Goal: Find specific page/section: Find specific page/section

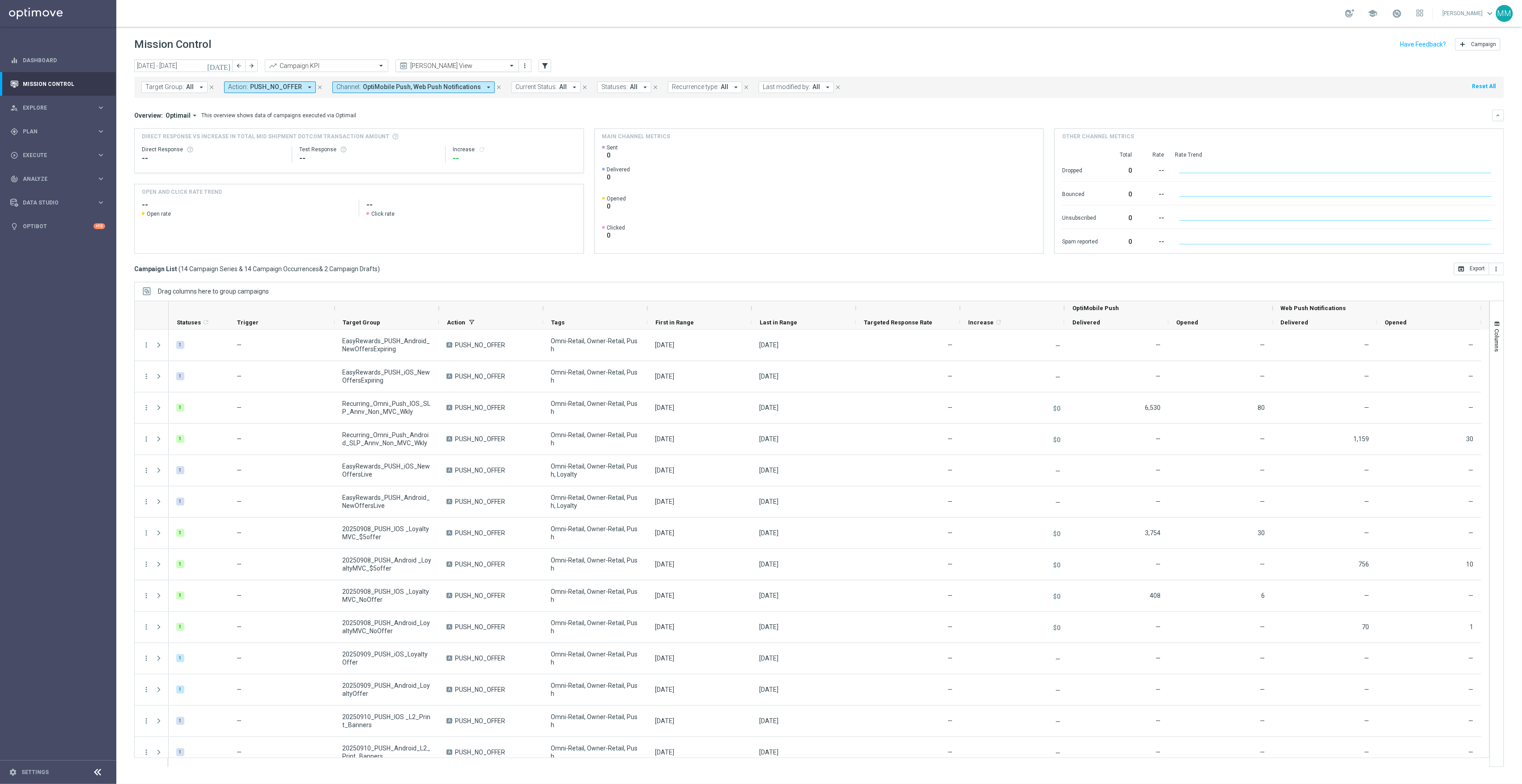
click at [447, 66] on input "text" at bounding box center [448, 66] width 96 height 8
click at [469, 160] on div "Promo Email" at bounding box center [457, 167] width 113 height 15
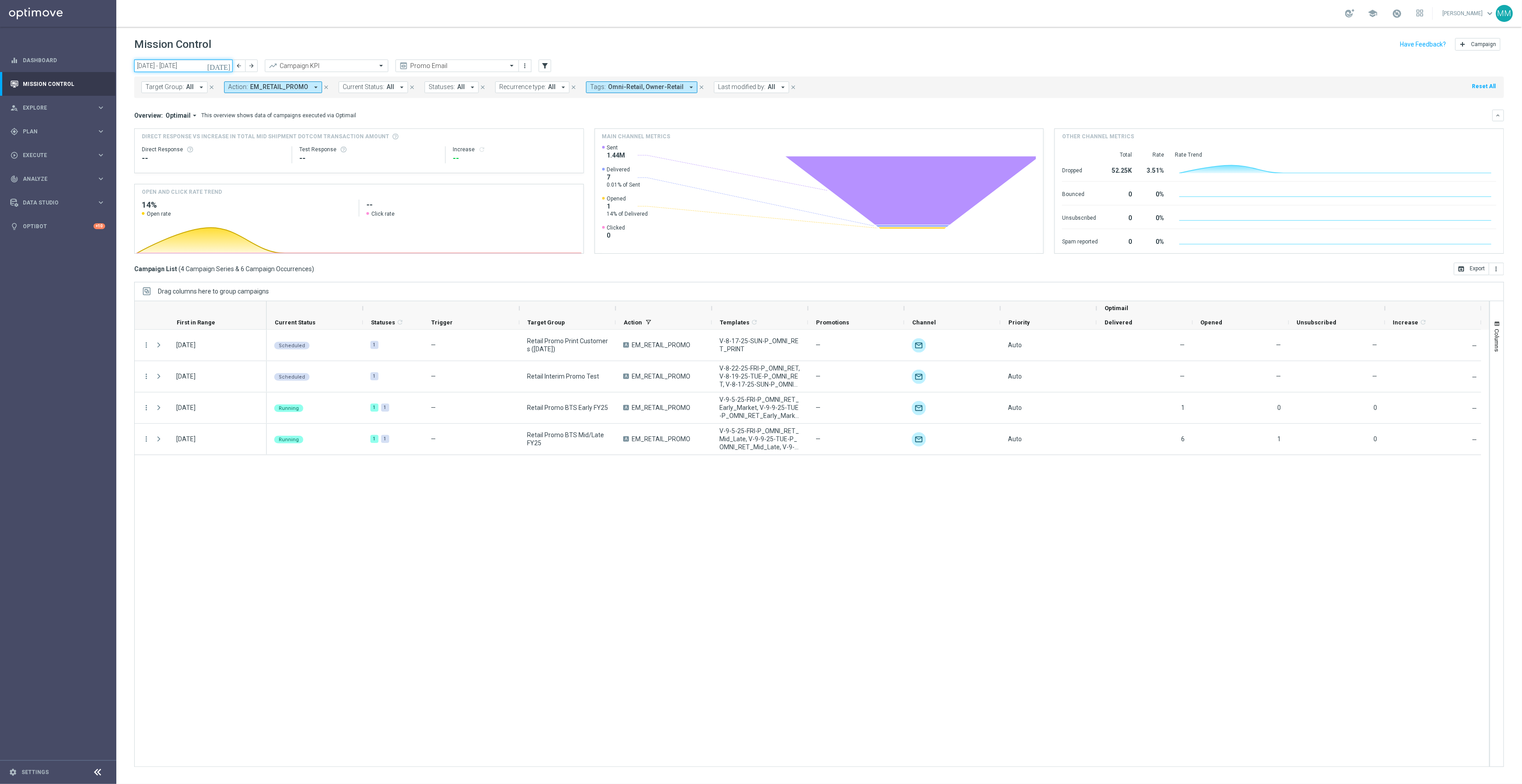
click at [219, 67] on input "08 Sep 2025 - 14 Sep 2025" at bounding box center [183, 66] width 99 height 12
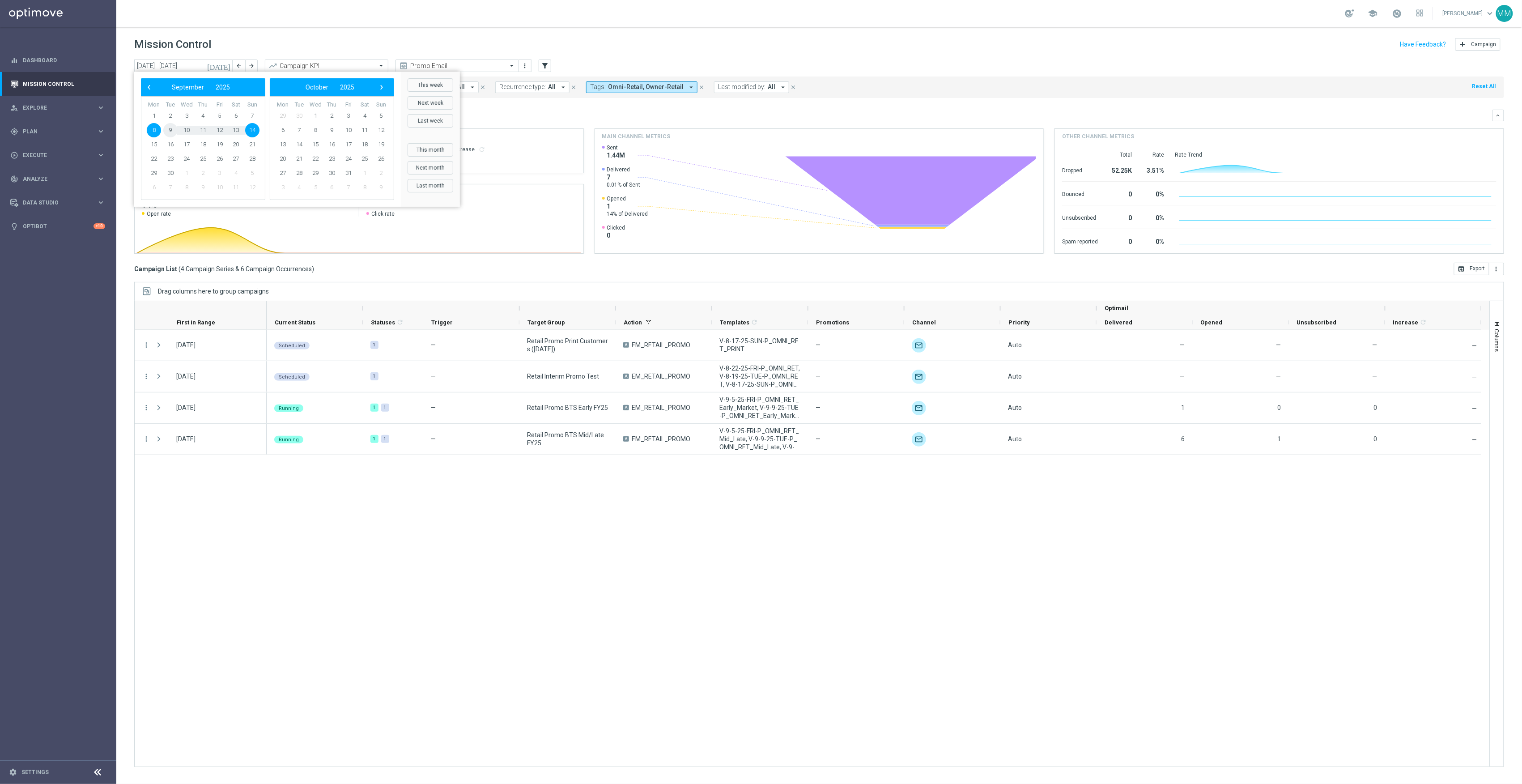
click at [173, 129] on span "9" at bounding box center [170, 130] width 14 height 14
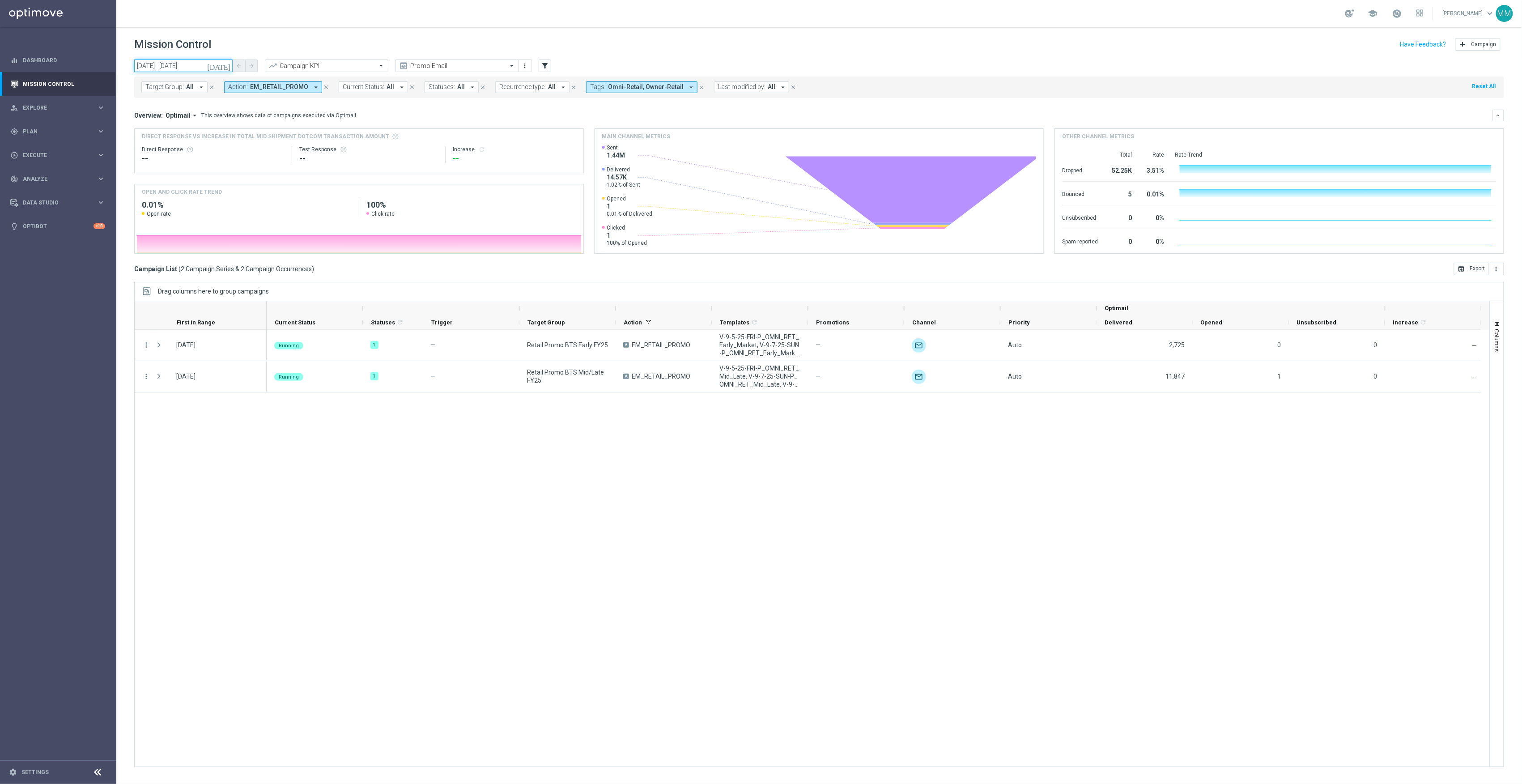
click at [221, 66] on input "09 Sep 2025 - 09 Sep 2025" at bounding box center [183, 66] width 99 height 12
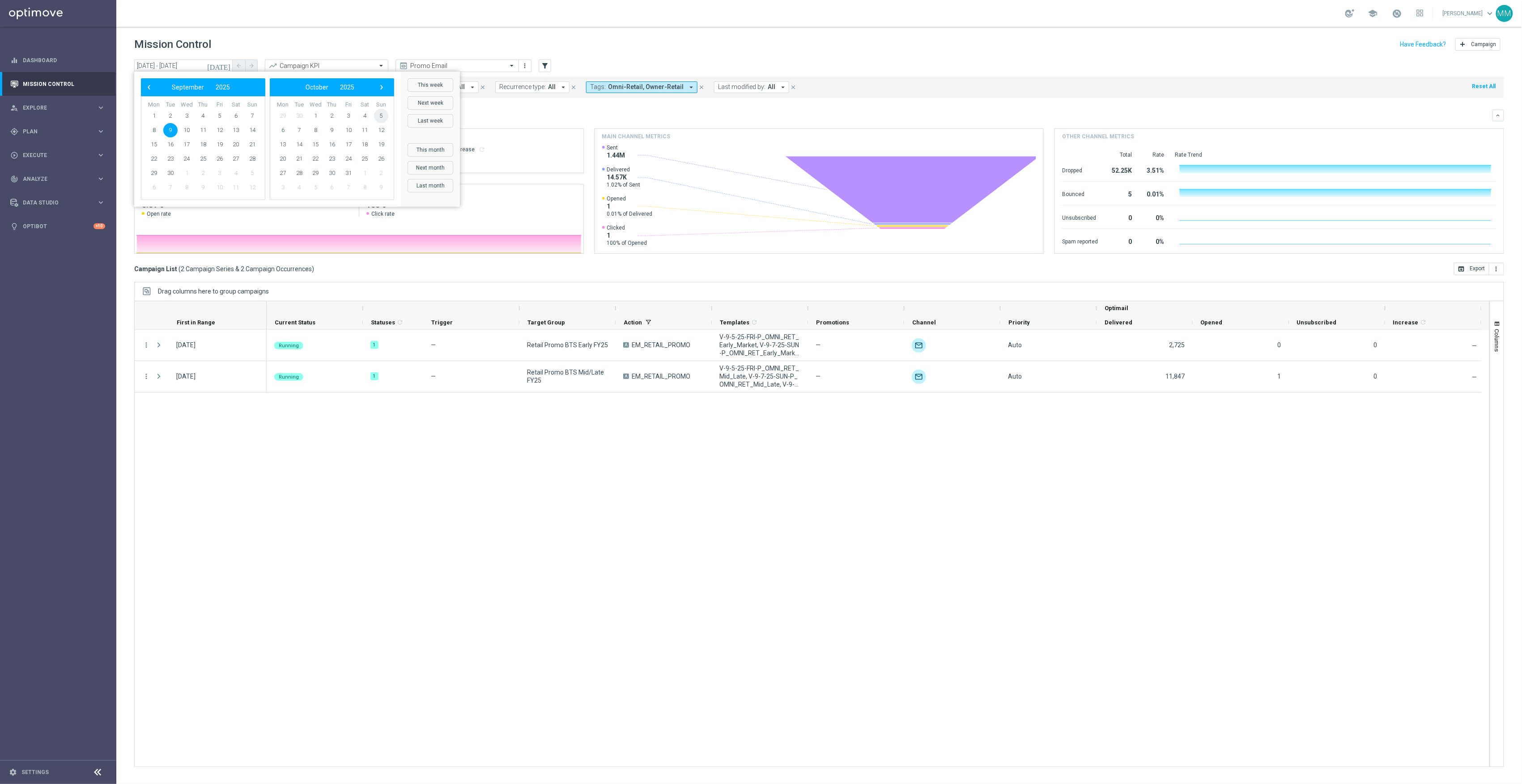
drag, startPoint x: 373, startPoint y: 119, endPoint x: 379, endPoint y: 116, distance: 6.7
click at [379, 116] on span "5" at bounding box center [381, 116] width 14 height 14
click at [233, 127] on span "11" at bounding box center [236, 130] width 14 height 14
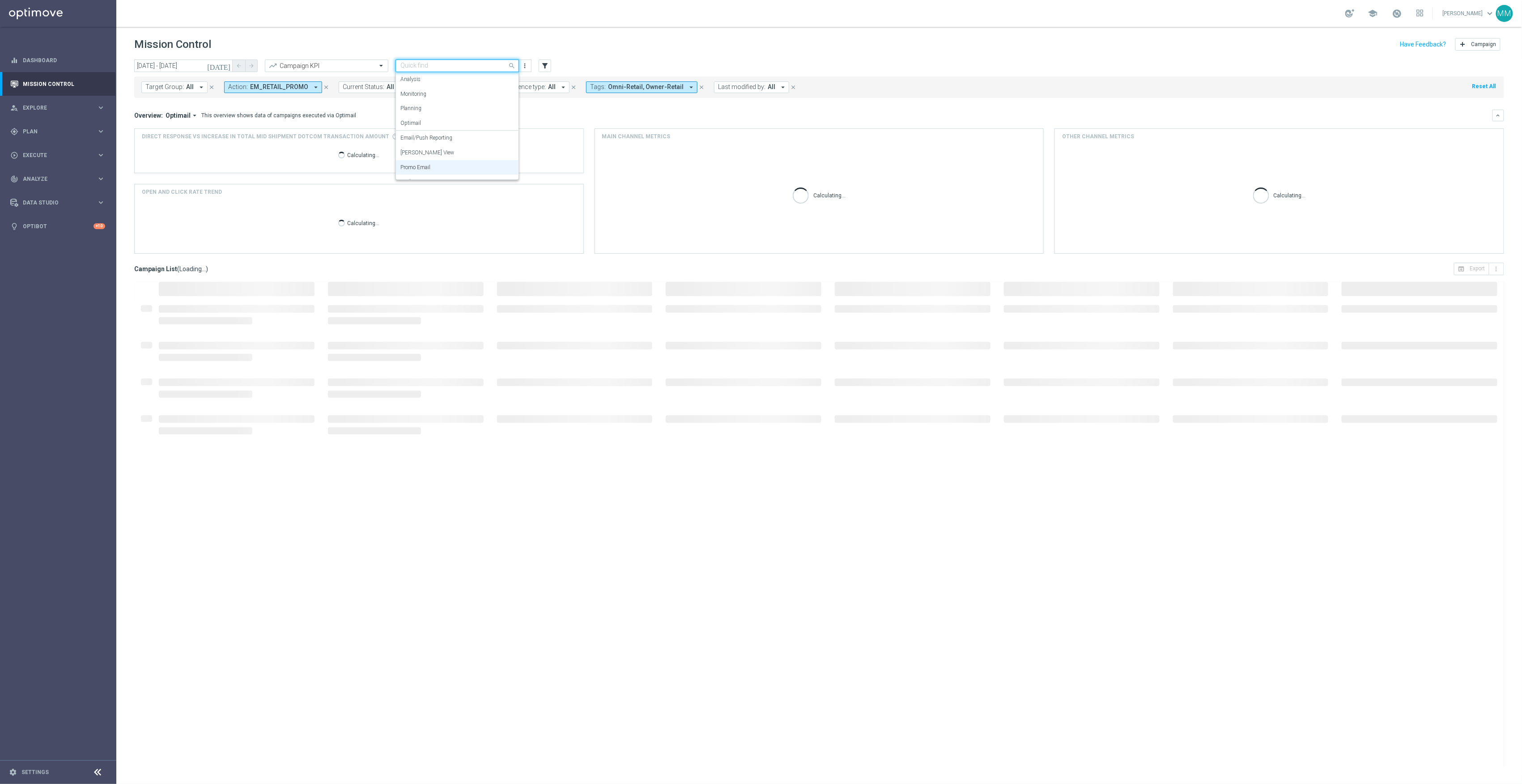
click at [430, 67] on input "text" at bounding box center [448, 66] width 96 height 8
drag, startPoint x: 447, startPoint y: 147, endPoint x: 367, endPoint y: 160, distance: 81.0
click at [447, 147] on div "Mary Push View" at bounding box center [457, 152] width 113 height 15
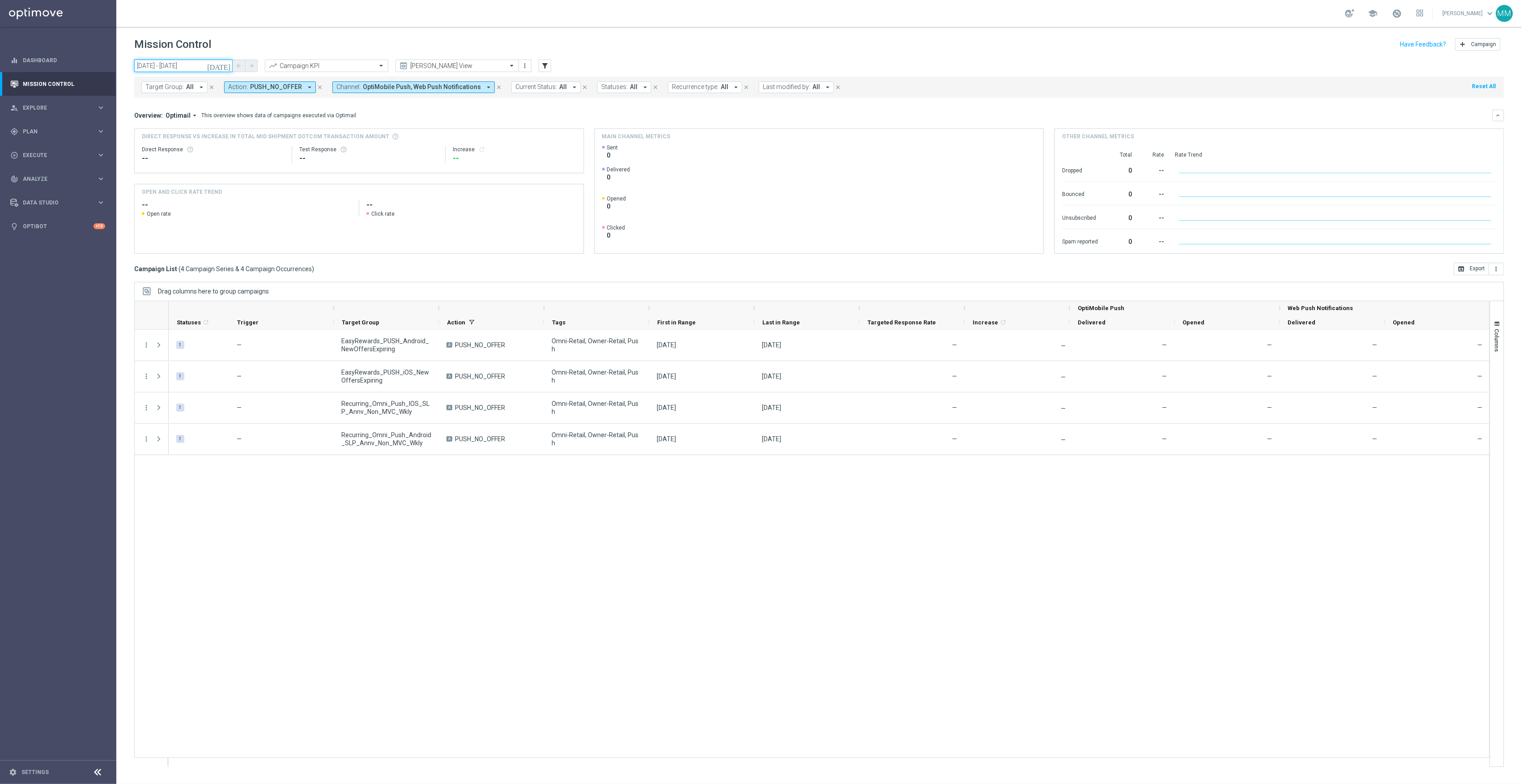
click at [206, 63] on input "05 Oct 2025 - 11 Oct 2025" at bounding box center [183, 66] width 99 height 12
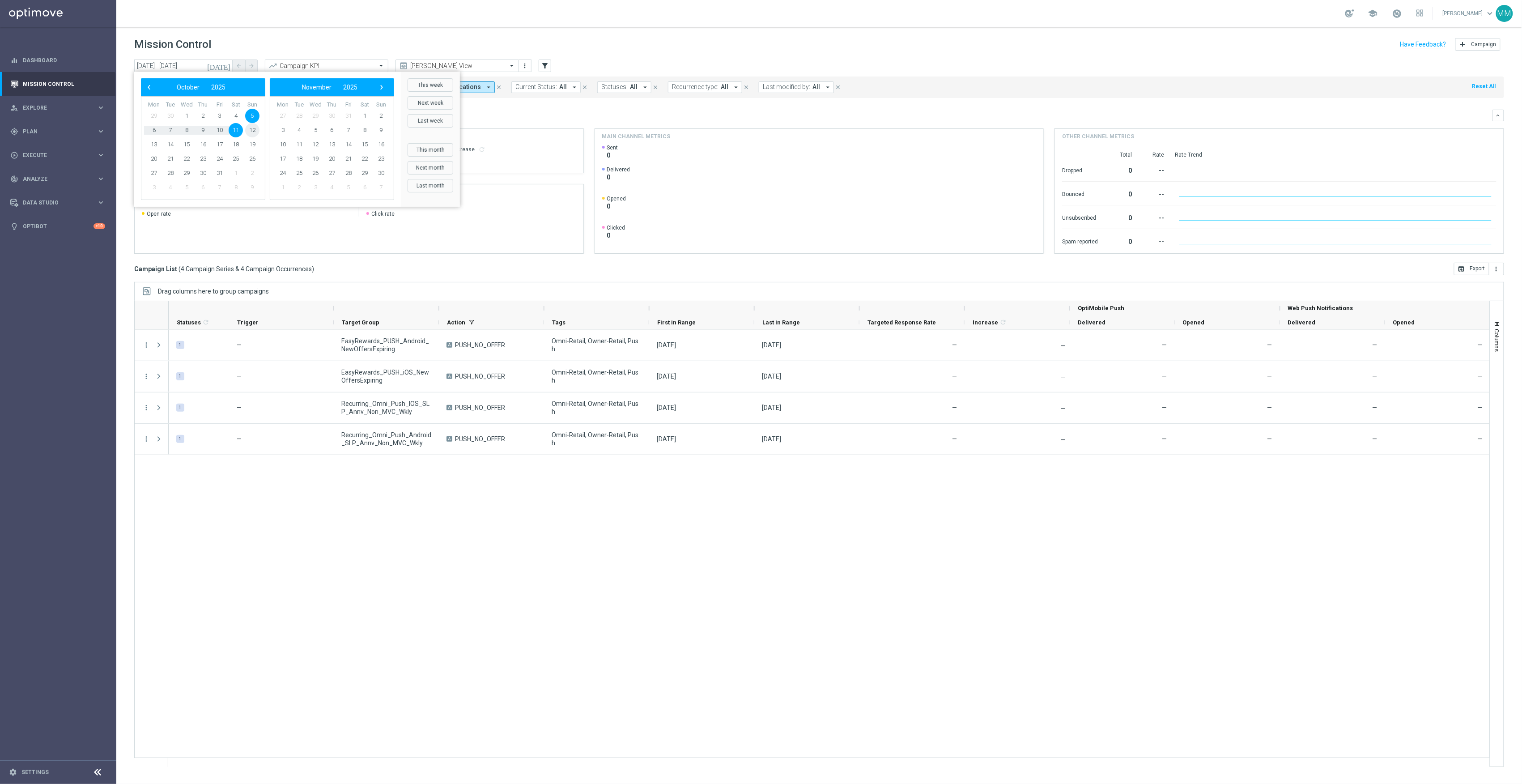
click at [256, 125] on span "12" at bounding box center [252, 130] width 14 height 14
click at [238, 143] on span "18" at bounding box center [236, 144] width 14 height 14
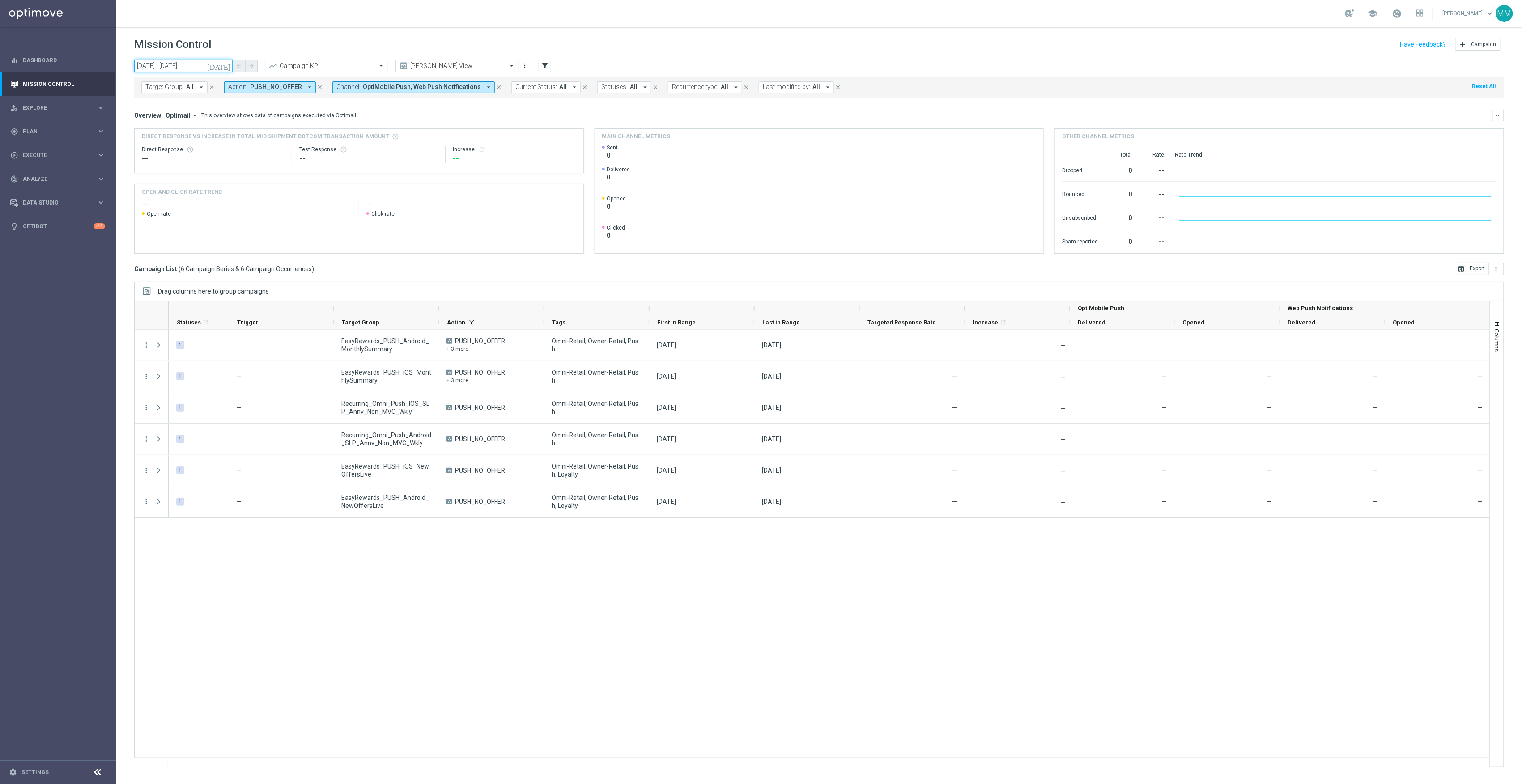
click at [212, 65] on input "12 Oct 2025 - 18 Oct 2025" at bounding box center [183, 66] width 99 height 12
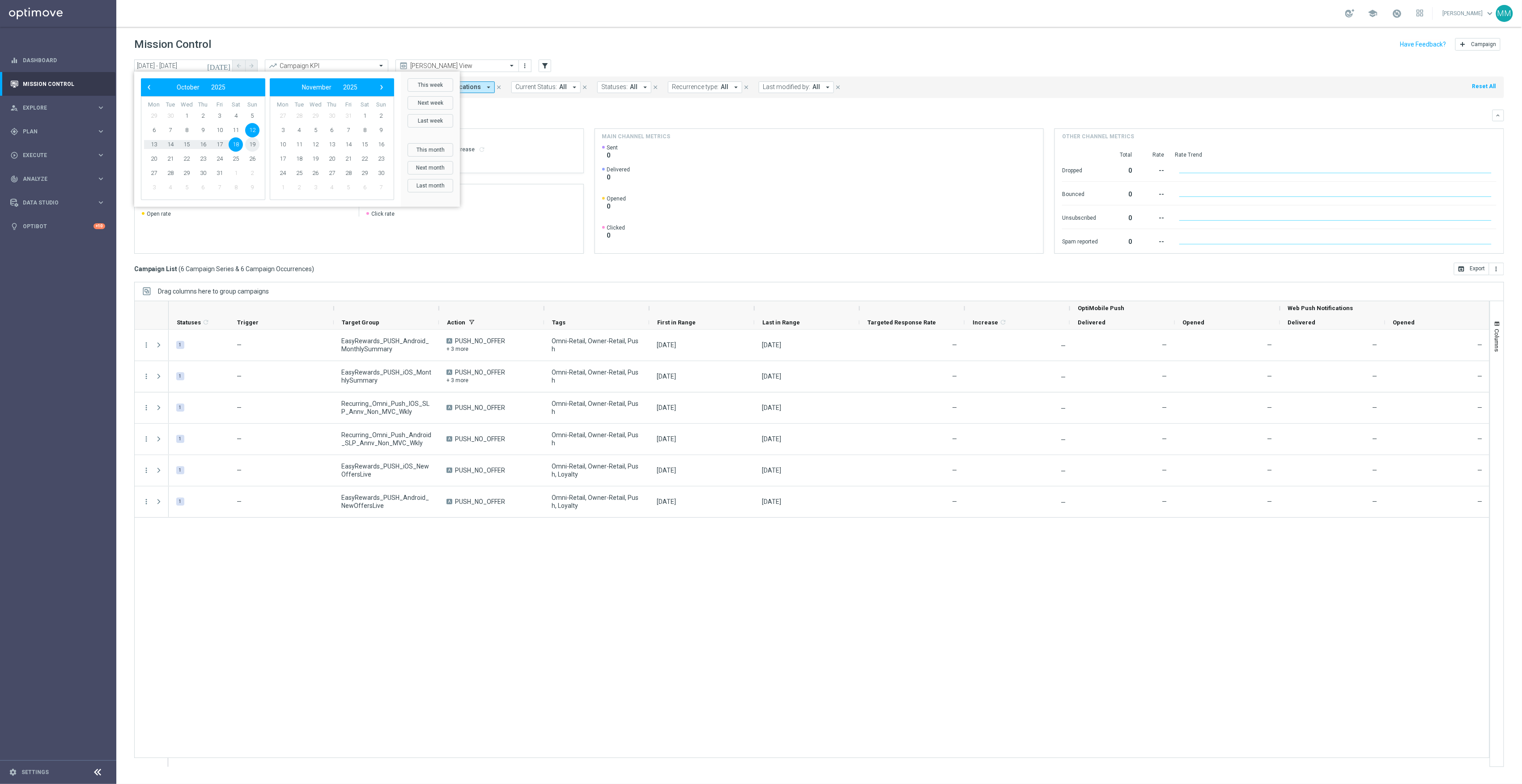
click at [248, 139] on span "19" at bounding box center [252, 144] width 14 height 14
click at [239, 158] on span "25" at bounding box center [236, 159] width 14 height 14
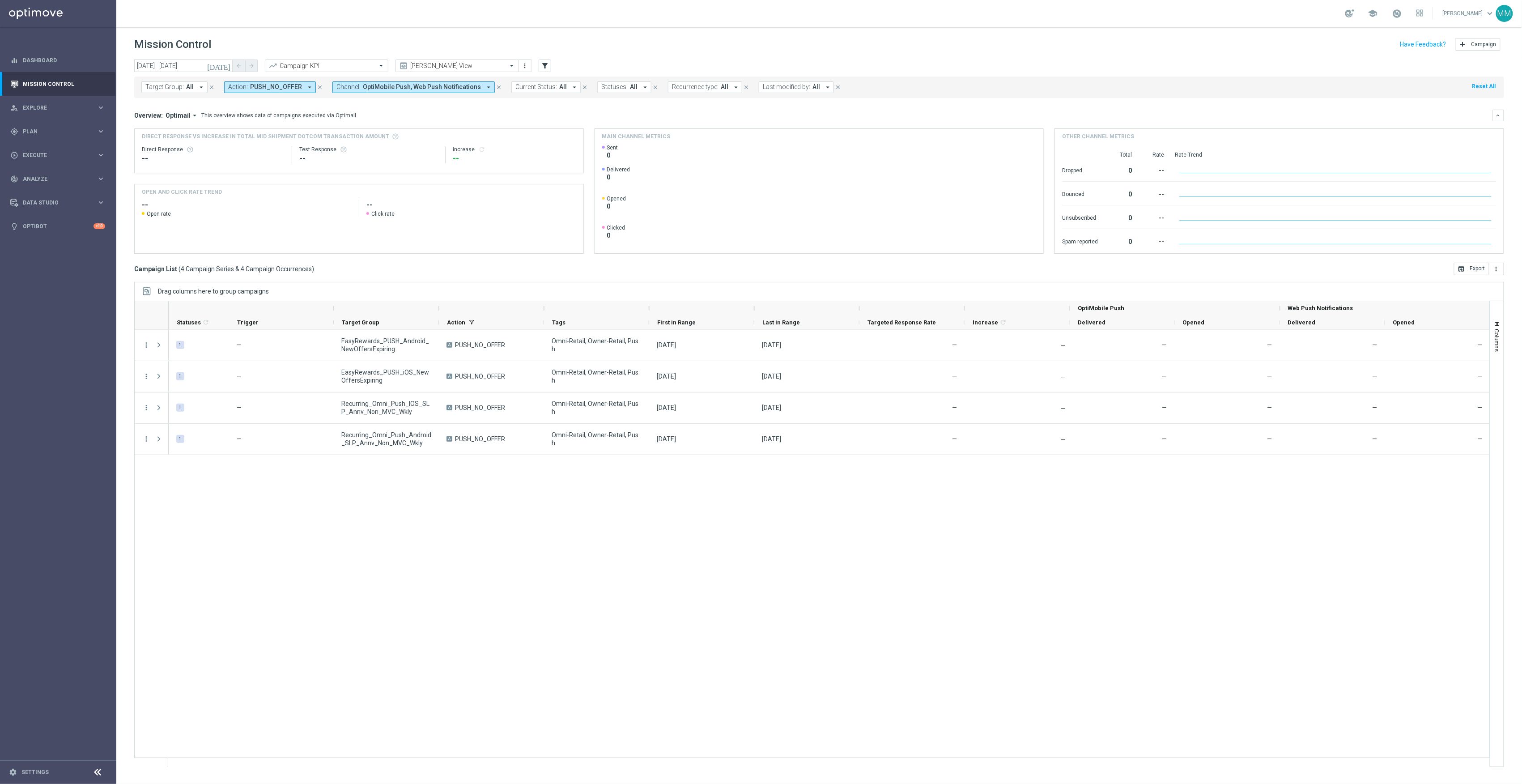
click at [225, 66] on icon "today" at bounding box center [219, 66] width 24 height 8
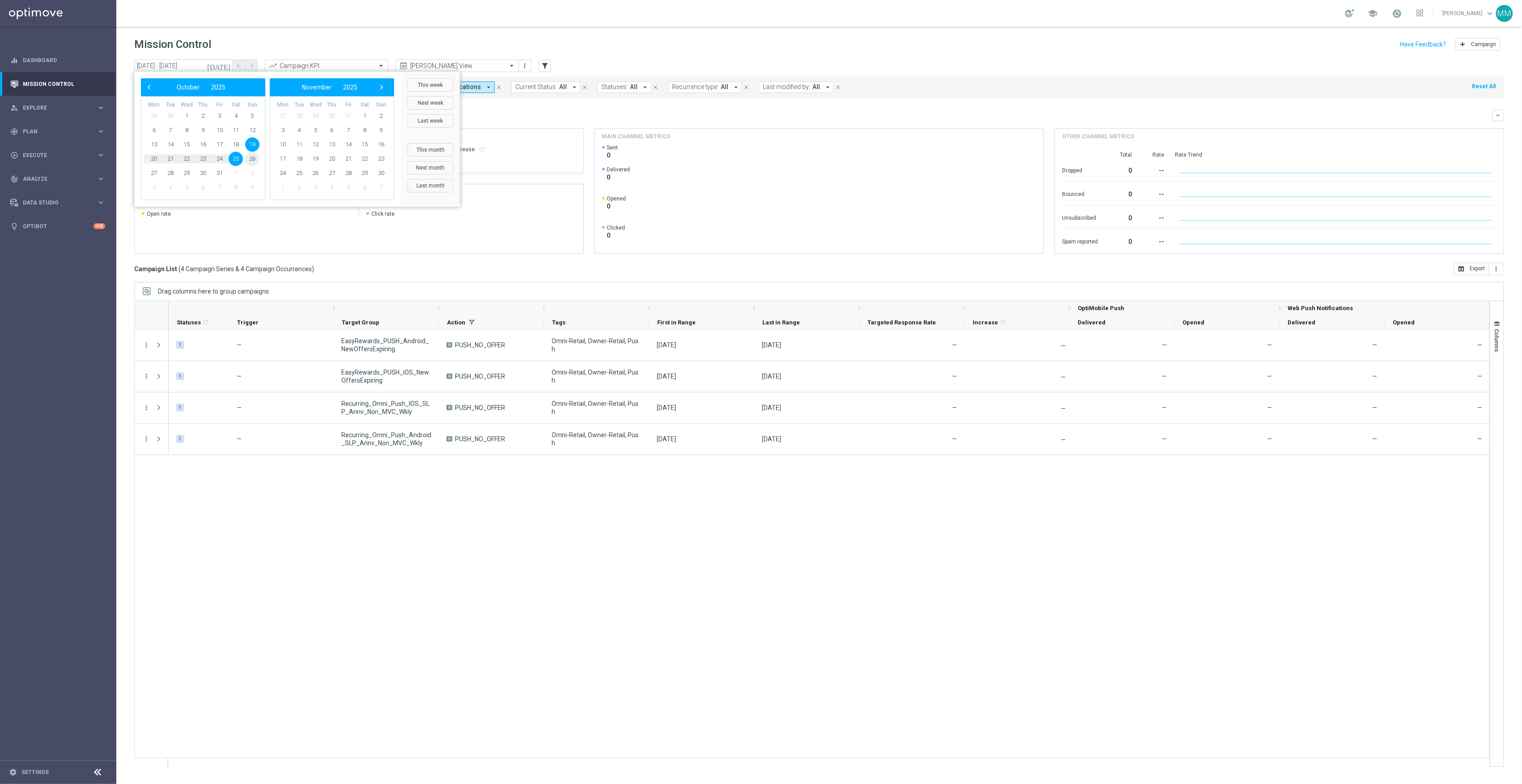
click at [255, 157] on span "26" at bounding box center [252, 159] width 14 height 14
click at [362, 115] on span "1" at bounding box center [365, 116] width 14 height 14
type input "26 Oct 2025 - 01 Nov 2025"
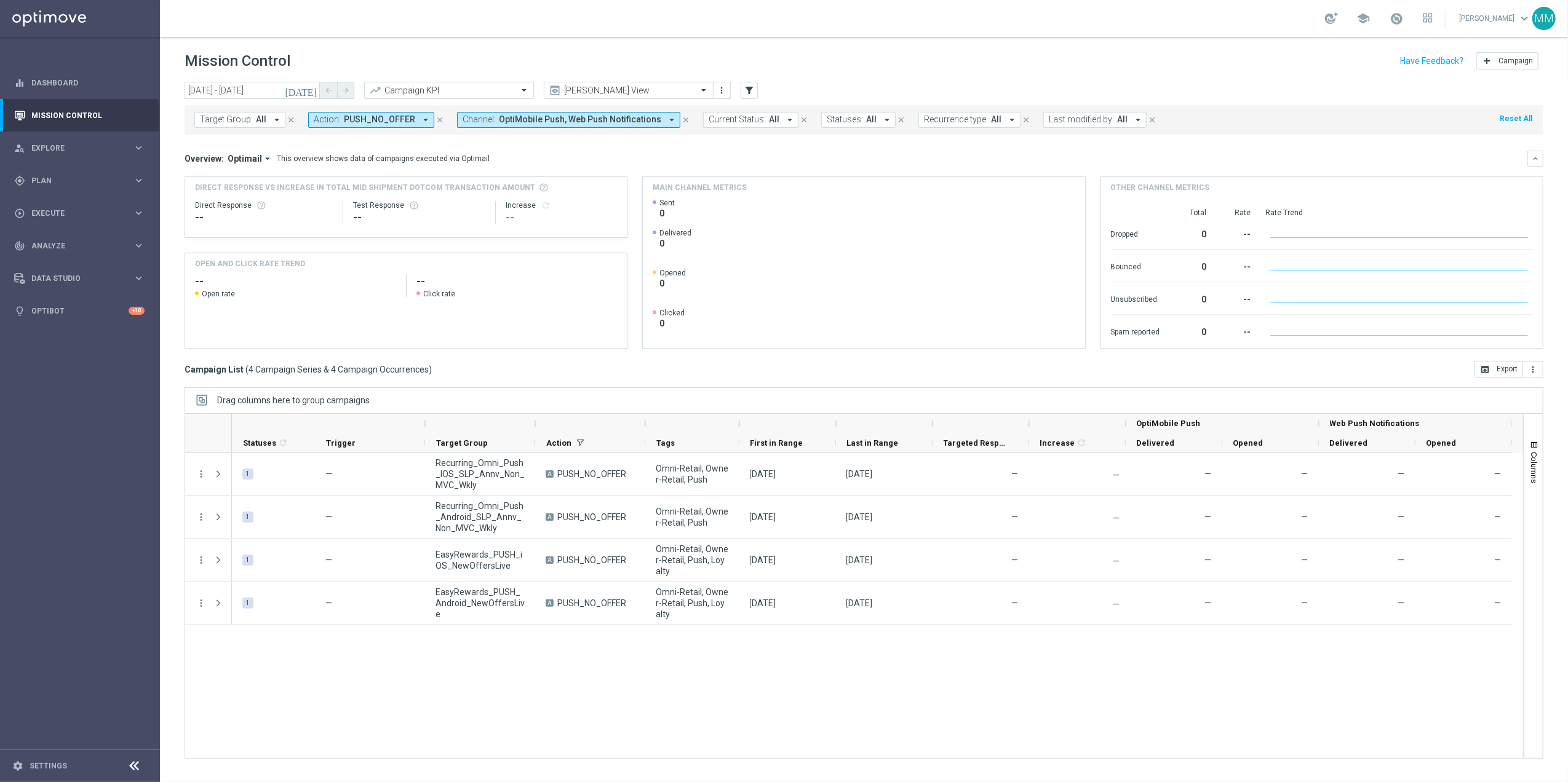
drag, startPoint x: 100, startPoint y: 172, endPoint x: 105, endPoint y: 197, distance: 25.5
click at [100, 172] on div "gps_fixed Plan keyboard_arrow_right" at bounding box center [79, 180] width 158 height 32
click at [67, 246] on span "Templates" at bounding box center [76, 243] width 88 height 7
click at [82, 291] on div "OptiMobile Push" at bounding box center [98, 298] width 120 height 19
click at [80, 298] on link "OptiMobile Push" at bounding box center [83, 298] width 90 height 10
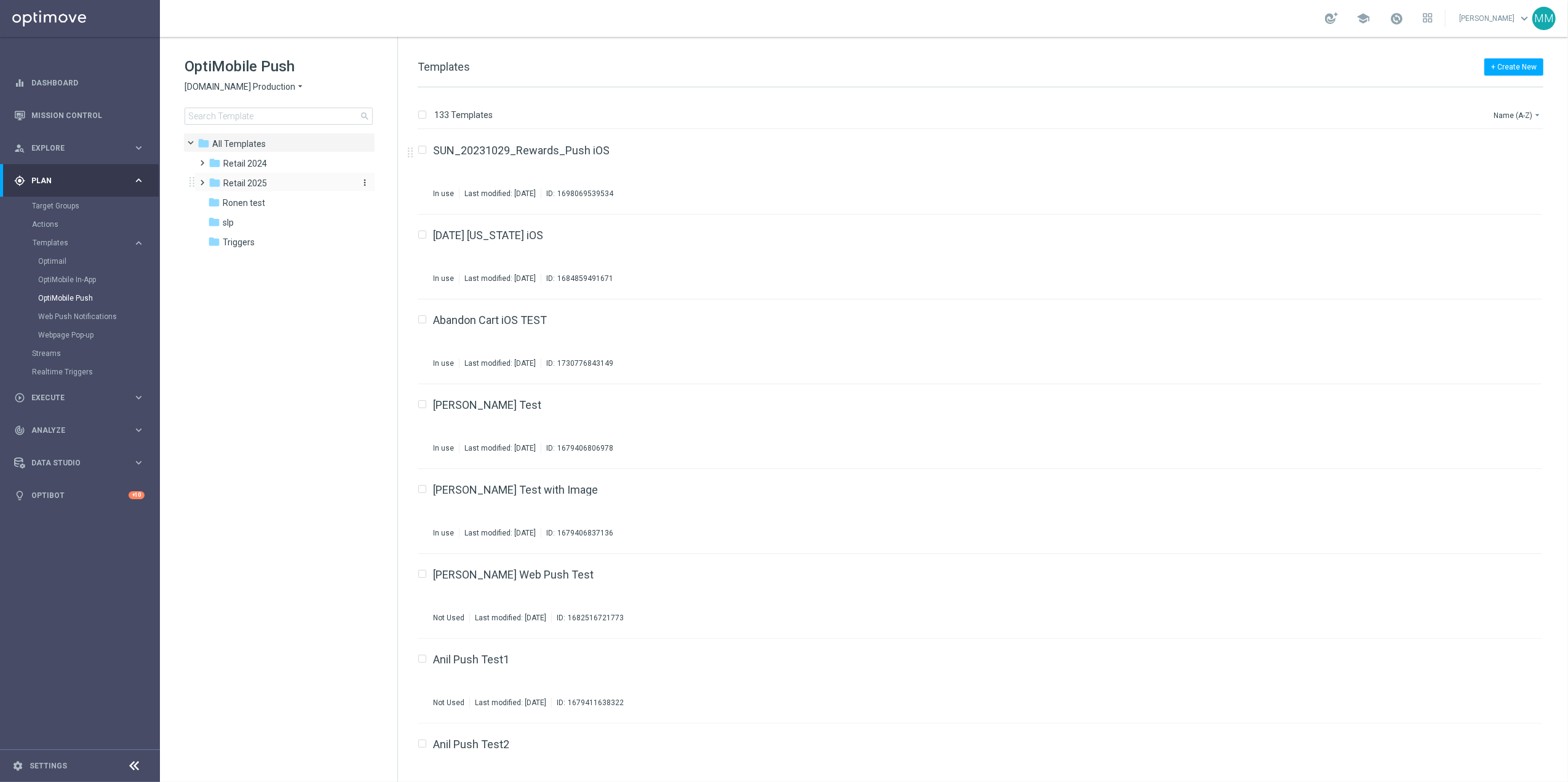
click at [262, 190] on div "folder Retail 2025" at bounding box center [279, 183] width 141 height 14
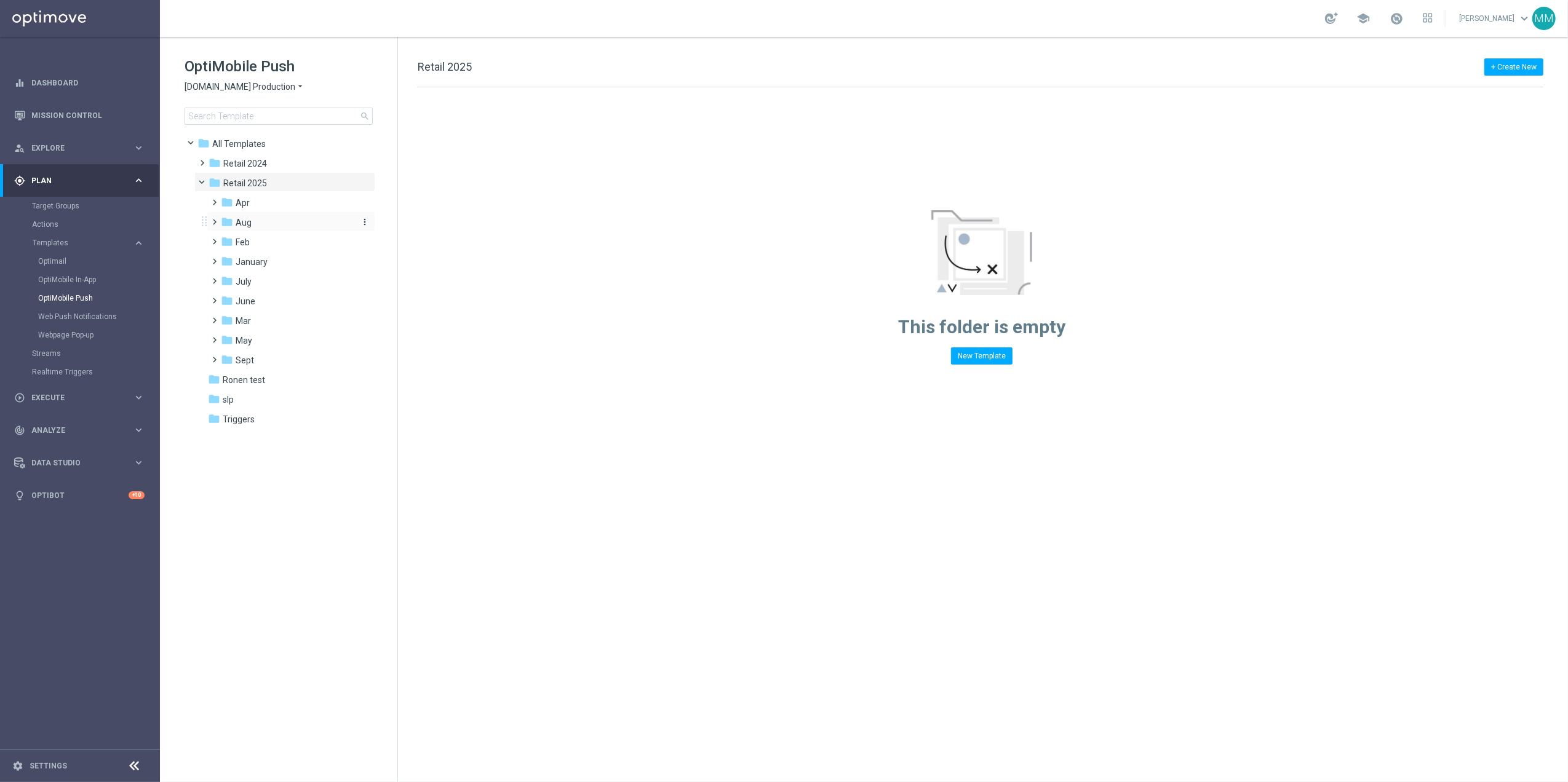
click at [281, 227] on div "folder Aug" at bounding box center [286, 223] width 131 height 14
click at [301, 280] on div "folder WO 8.24" at bounding box center [292, 281] width 121 height 14
